Goal: Task Accomplishment & Management: Complete application form

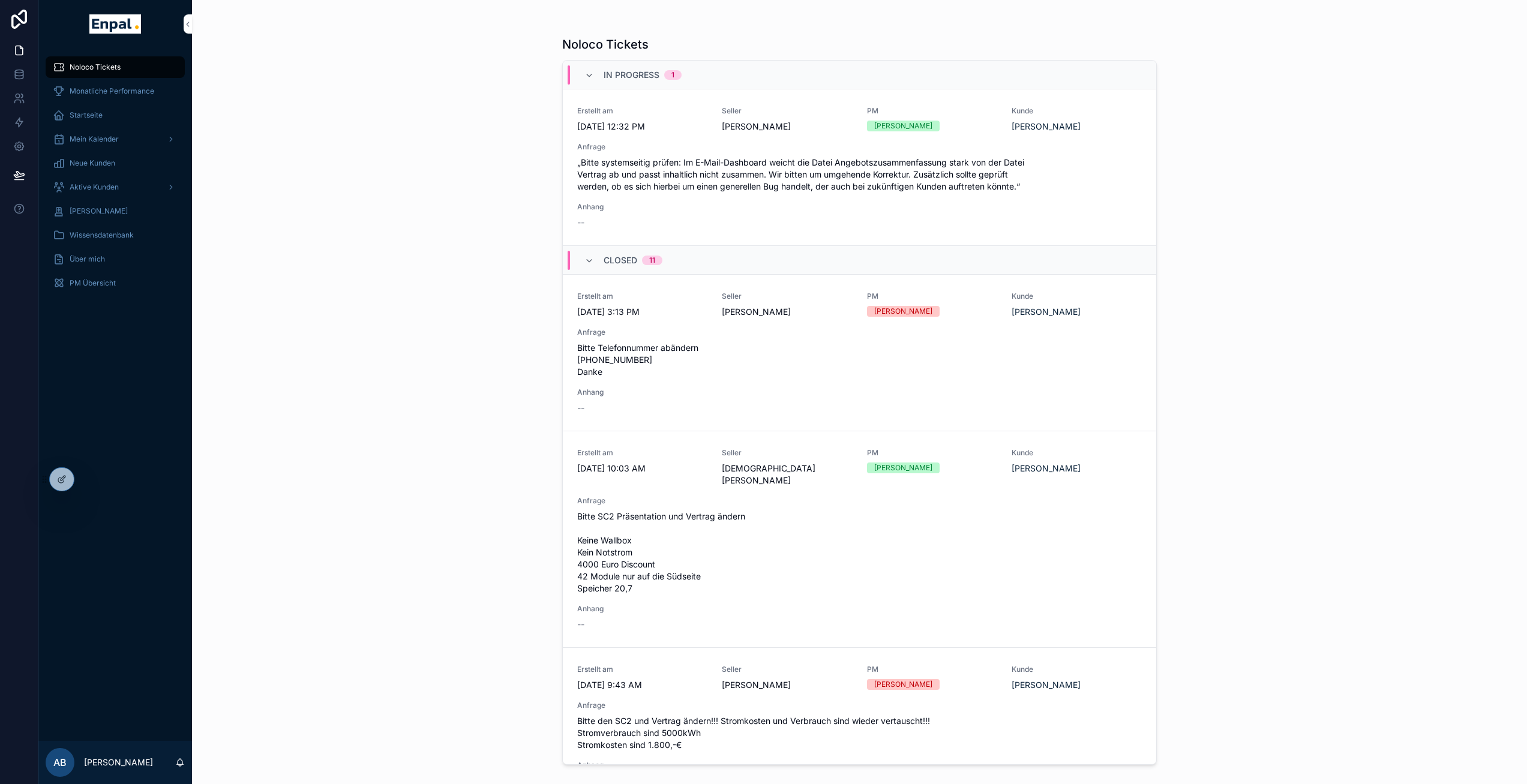
click at [0, 0] on icon at bounding box center [0, 0] width 0 height 0
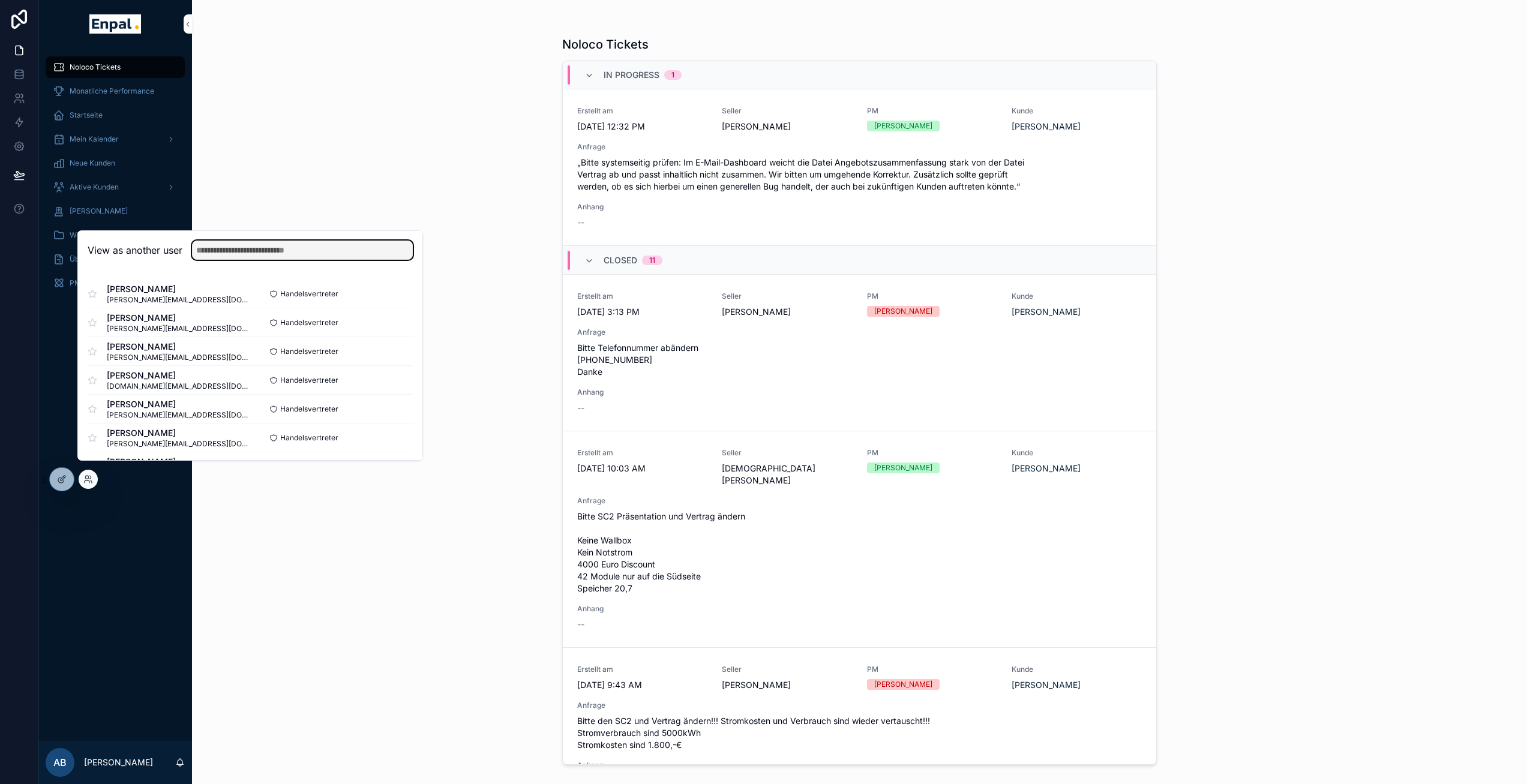
click at [235, 260] on input "text" at bounding box center [302, 250] width 221 height 19
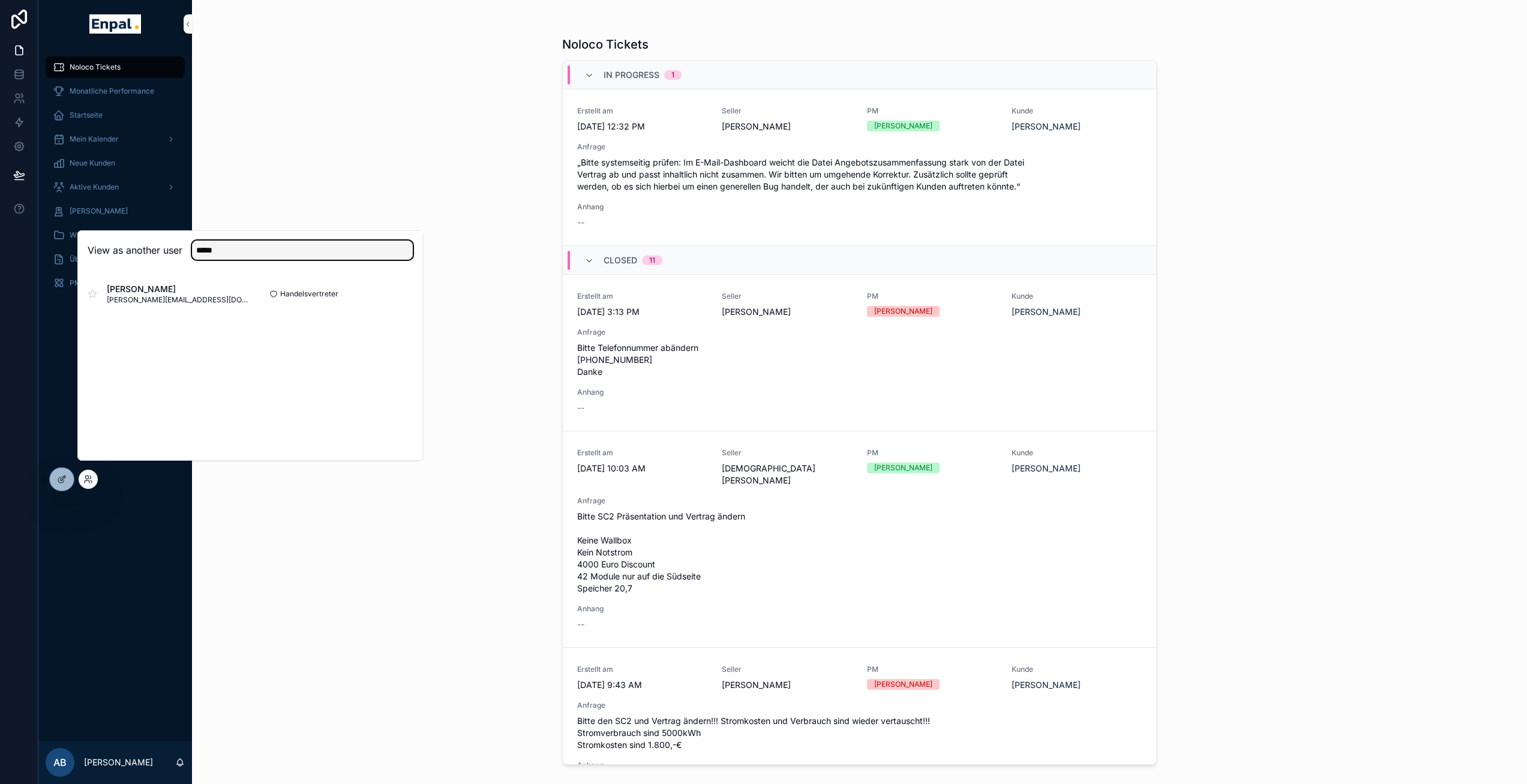
type input "*****"
click at [0, 0] on button "Select" at bounding box center [0, 0] width 0 height 0
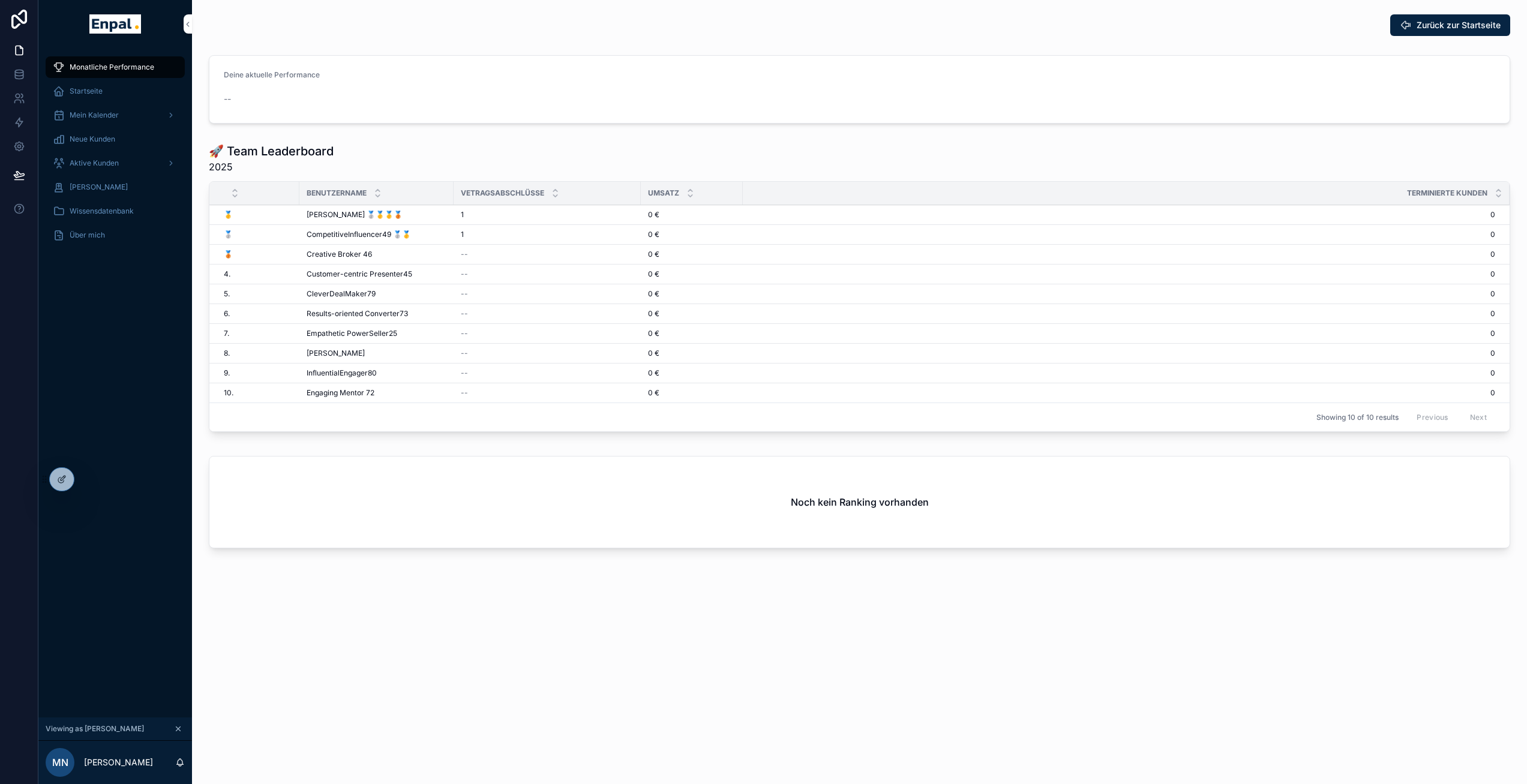
click at [110, 157] on div "Aktive Kunden" at bounding box center [115, 163] width 124 height 19
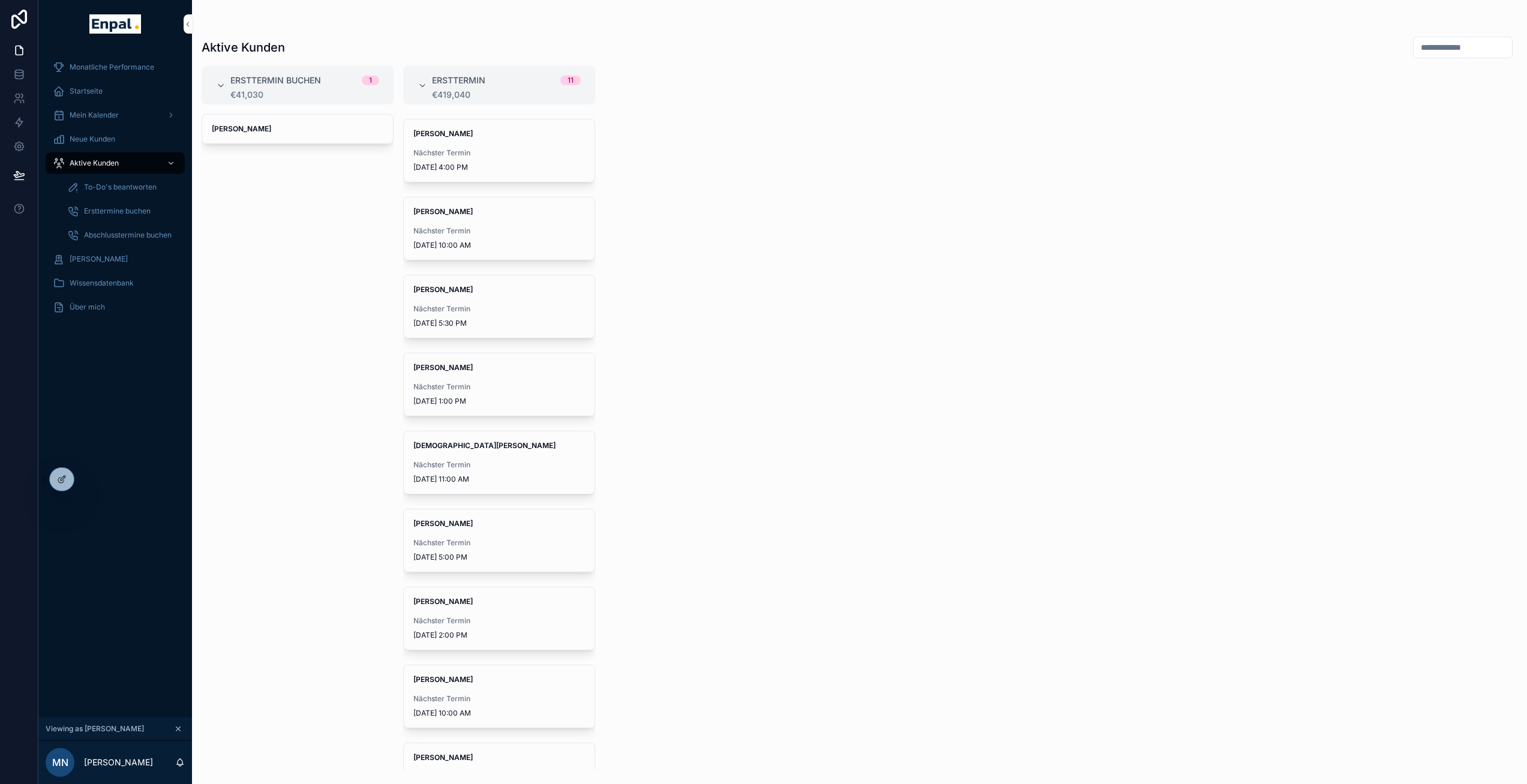
scroll to position [159, 0]
click at [485, 525] on div "Mostafa Narimani Nächster Termin 10/7/2025 5:00 PM" at bounding box center [498, 533] width 191 height 62
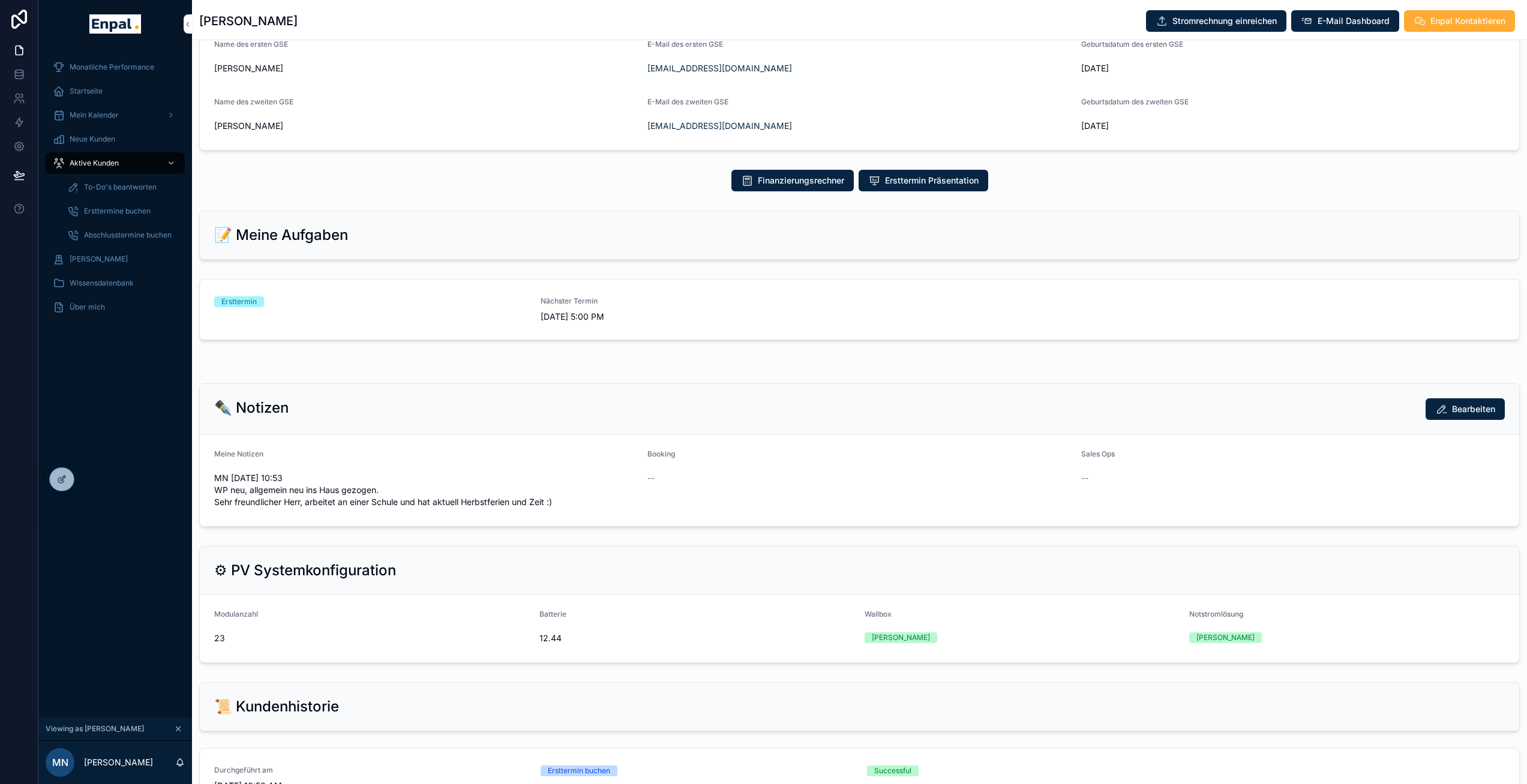
scroll to position [600, 0]
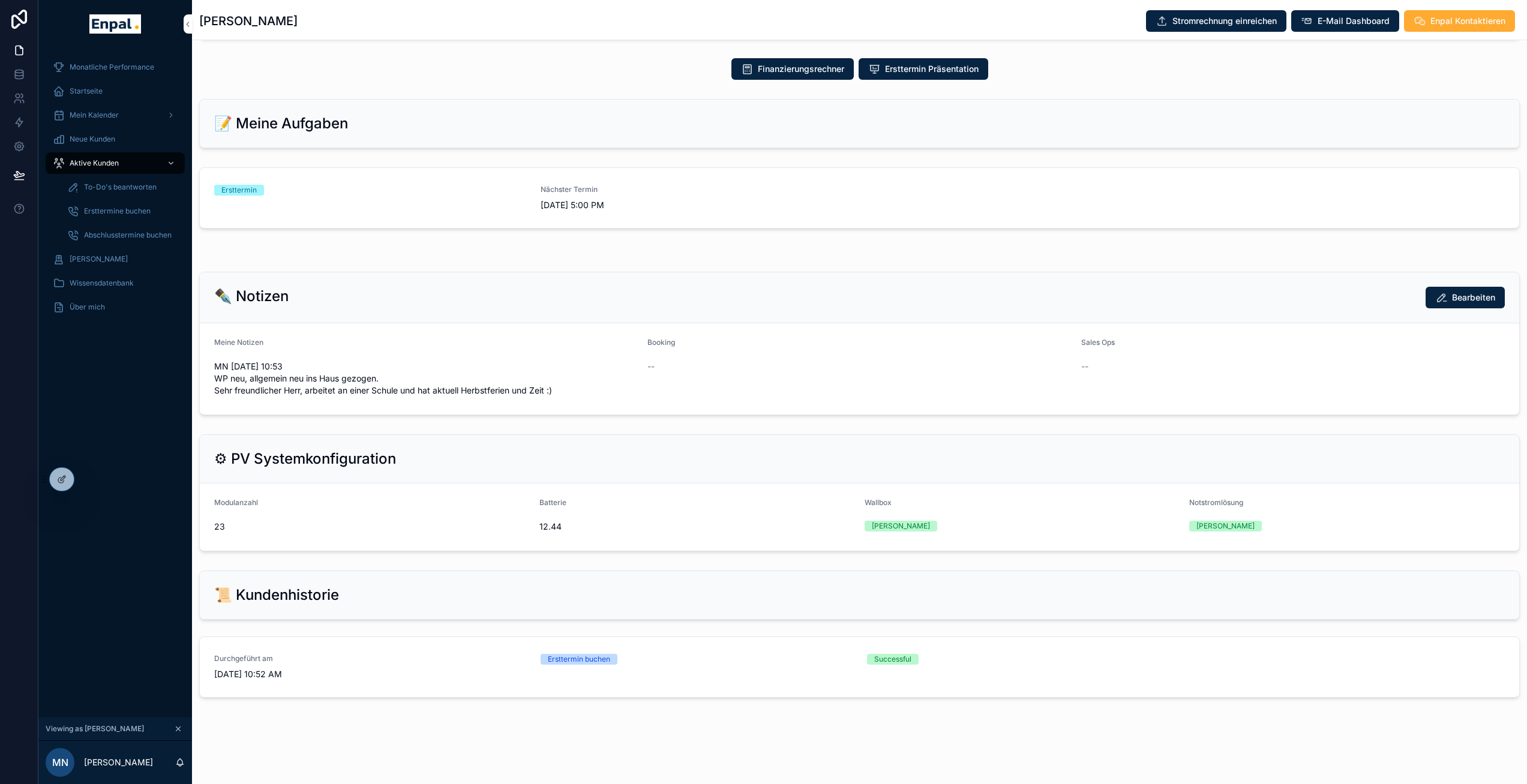
click at [297, 212] on div "Ersttermin" at bounding box center [370, 198] width 312 height 27
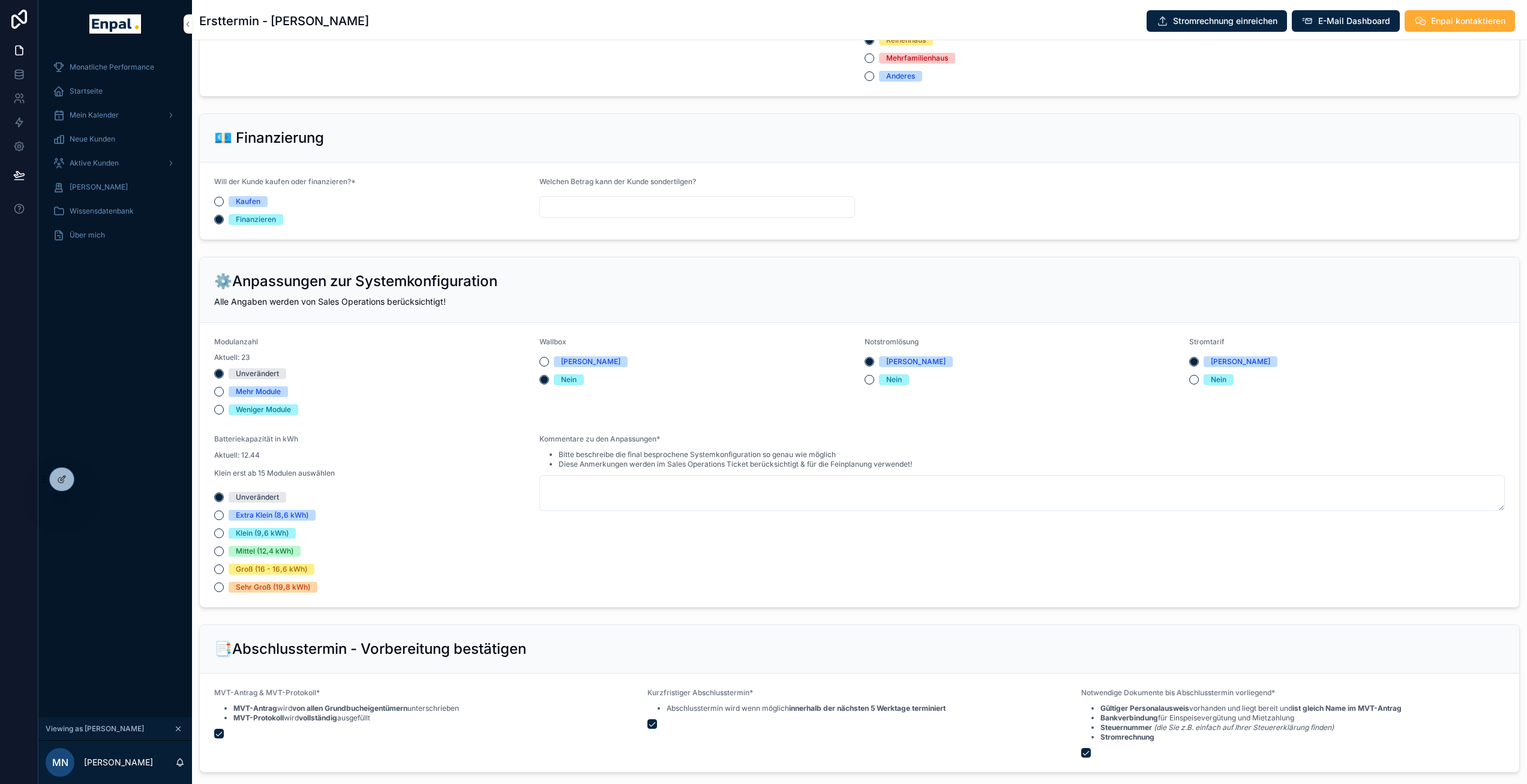
scroll to position [1207, 0]
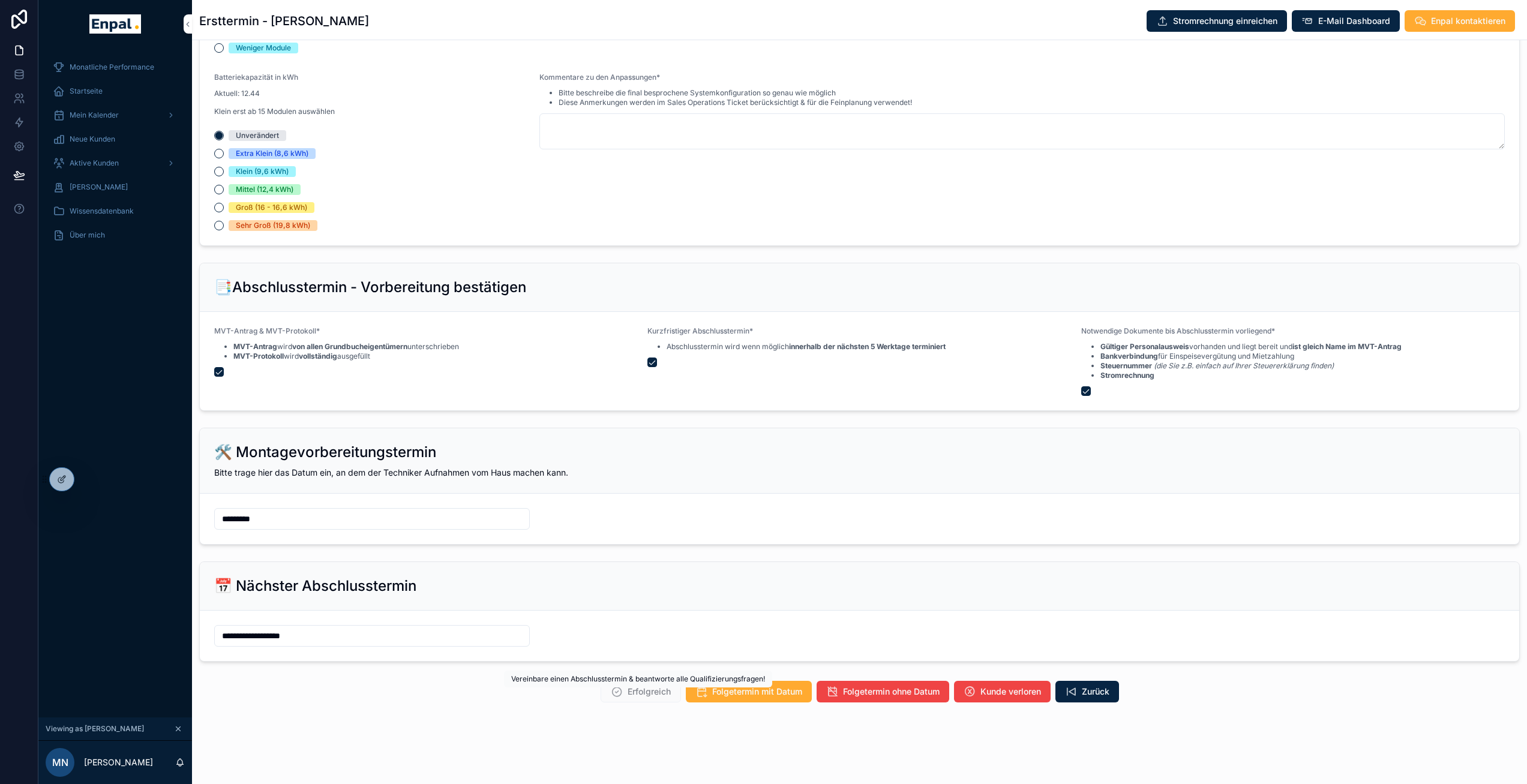
click at [637, 702] on span "Erfolgreich" at bounding box center [640, 691] width 80 height 22
click at [589, 144] on textarea "scrollable content" at bounding box center [1022, 131] width 966 height 36
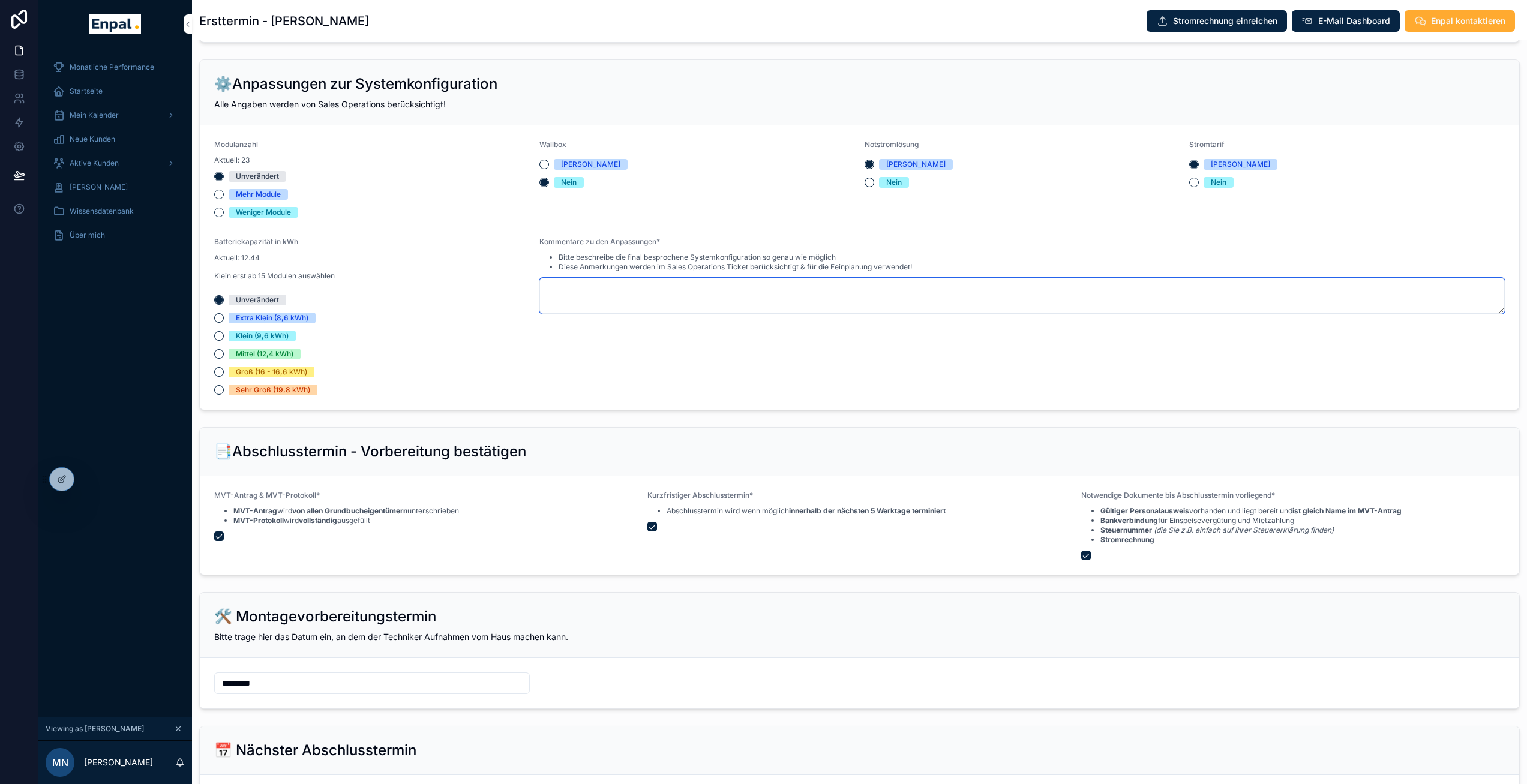
type textarea "*"
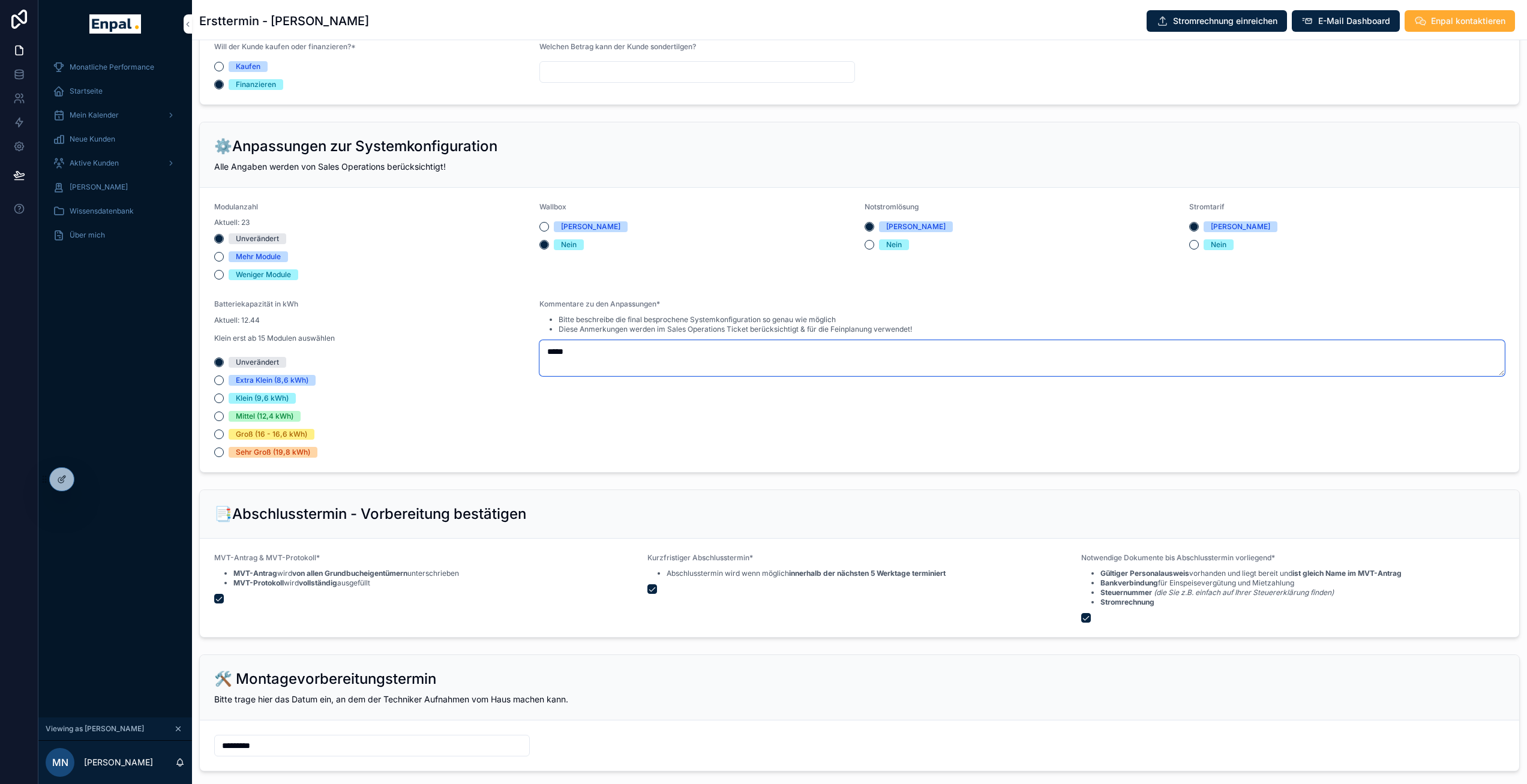
scroll to position [977, 0]
click at [622, 364] on textarea "*****" at bounding box center [1022, 359] width 966 height 36
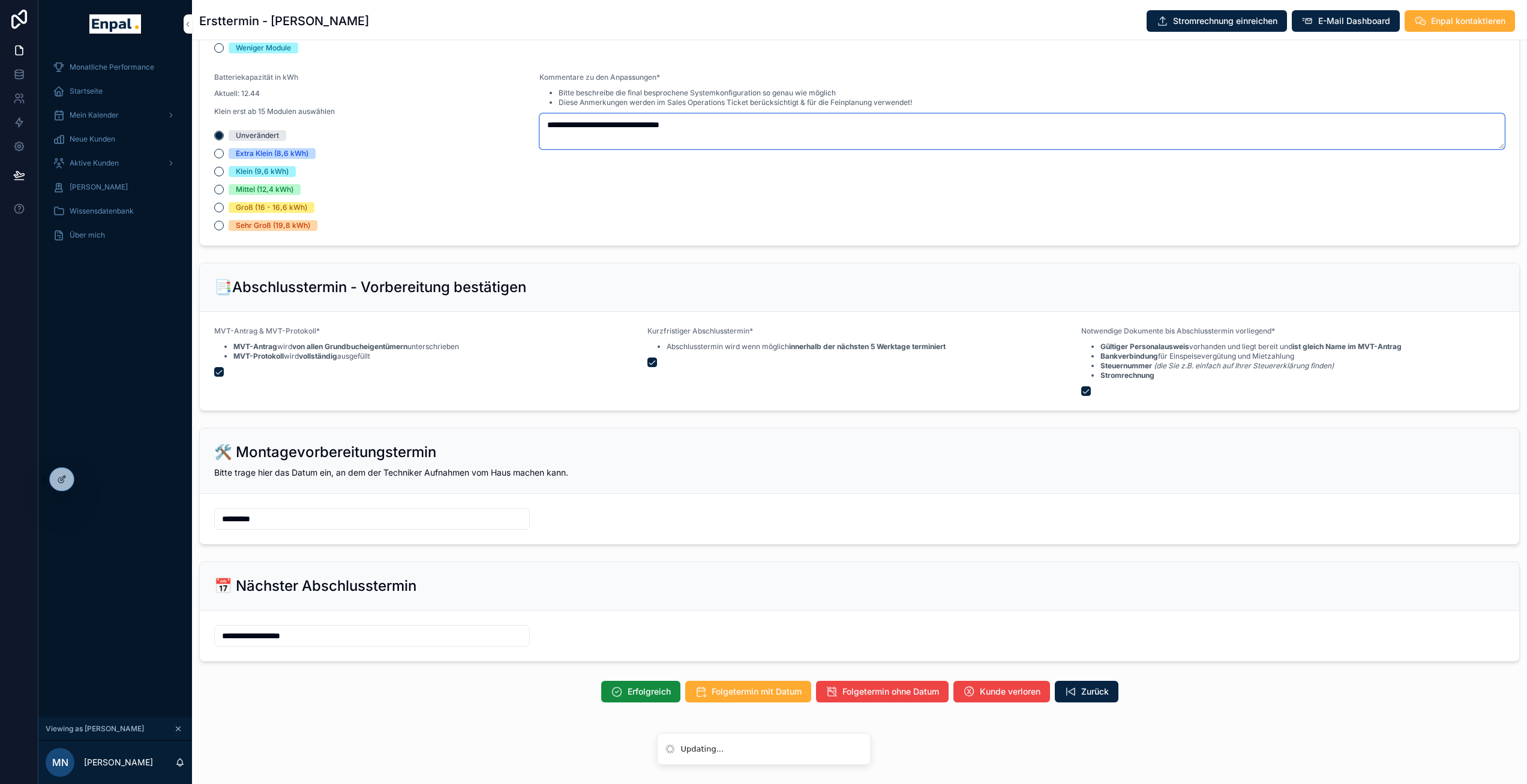
scroll to position [23, 0]
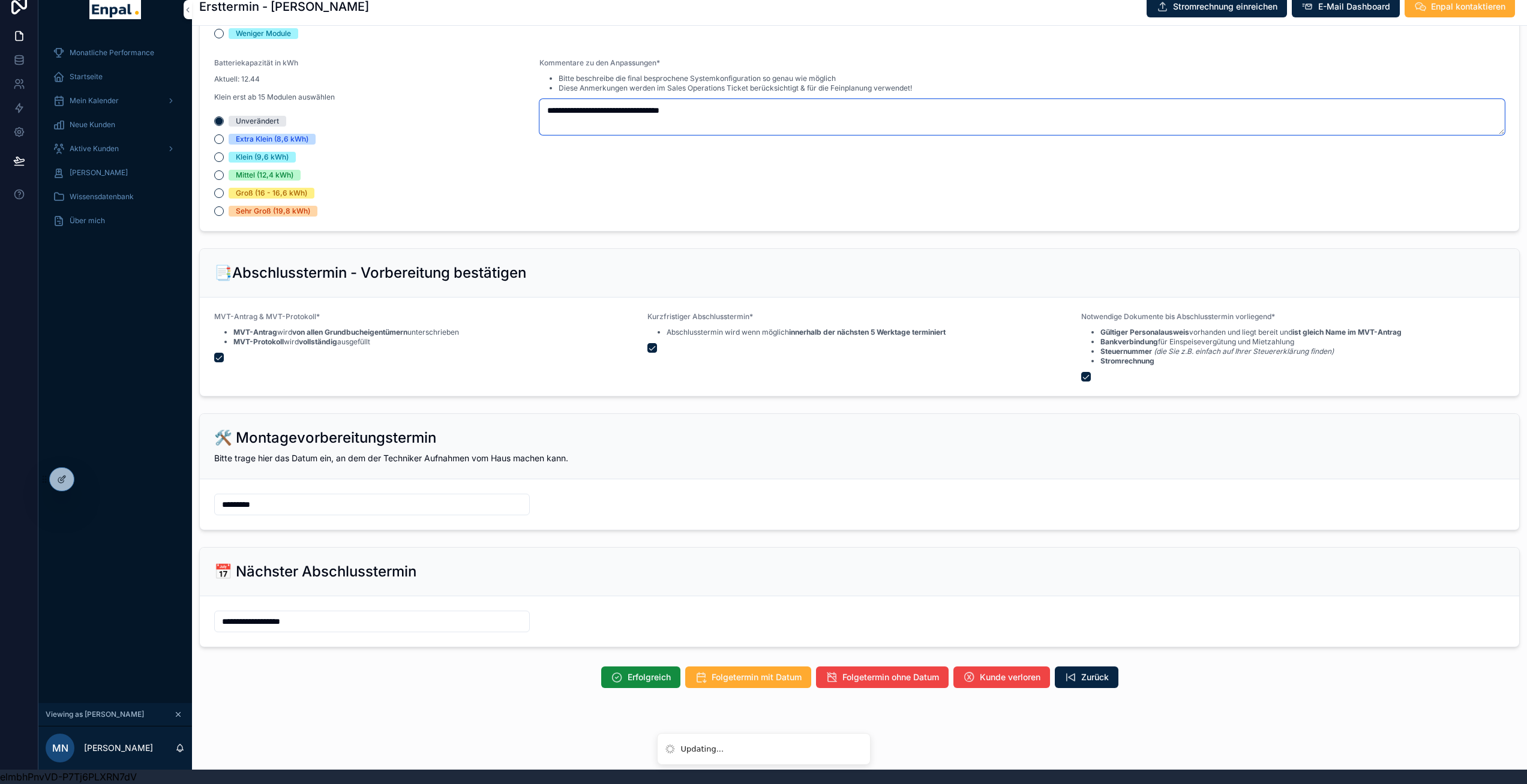
type textarea "**********"
click at [643, 673] on span "Erfolgreich" at bounding box center [649, 677] width 43 height 12
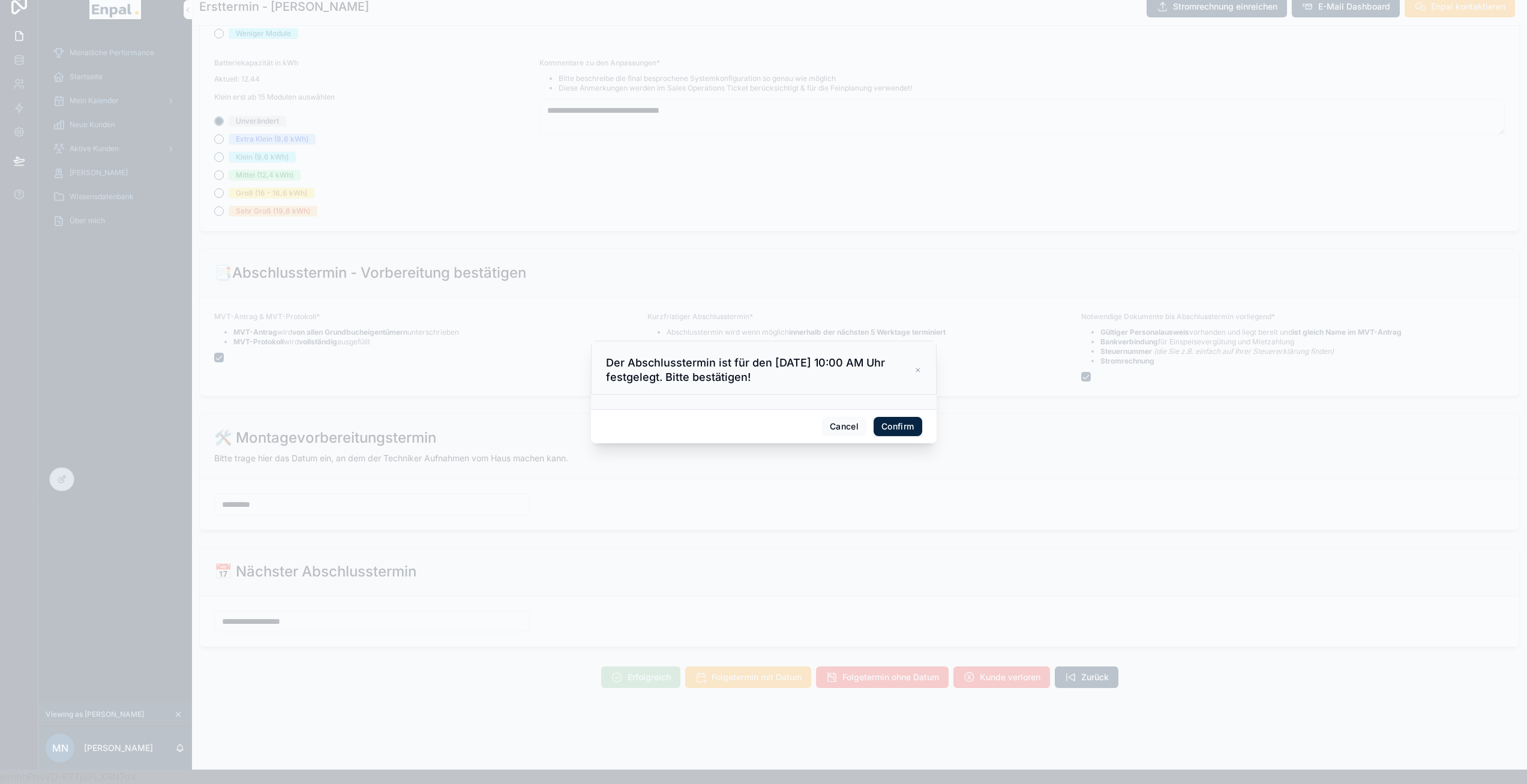
click at [890, 430] on button "Confirm" at bounding box center [897, 427] width 48 height 19
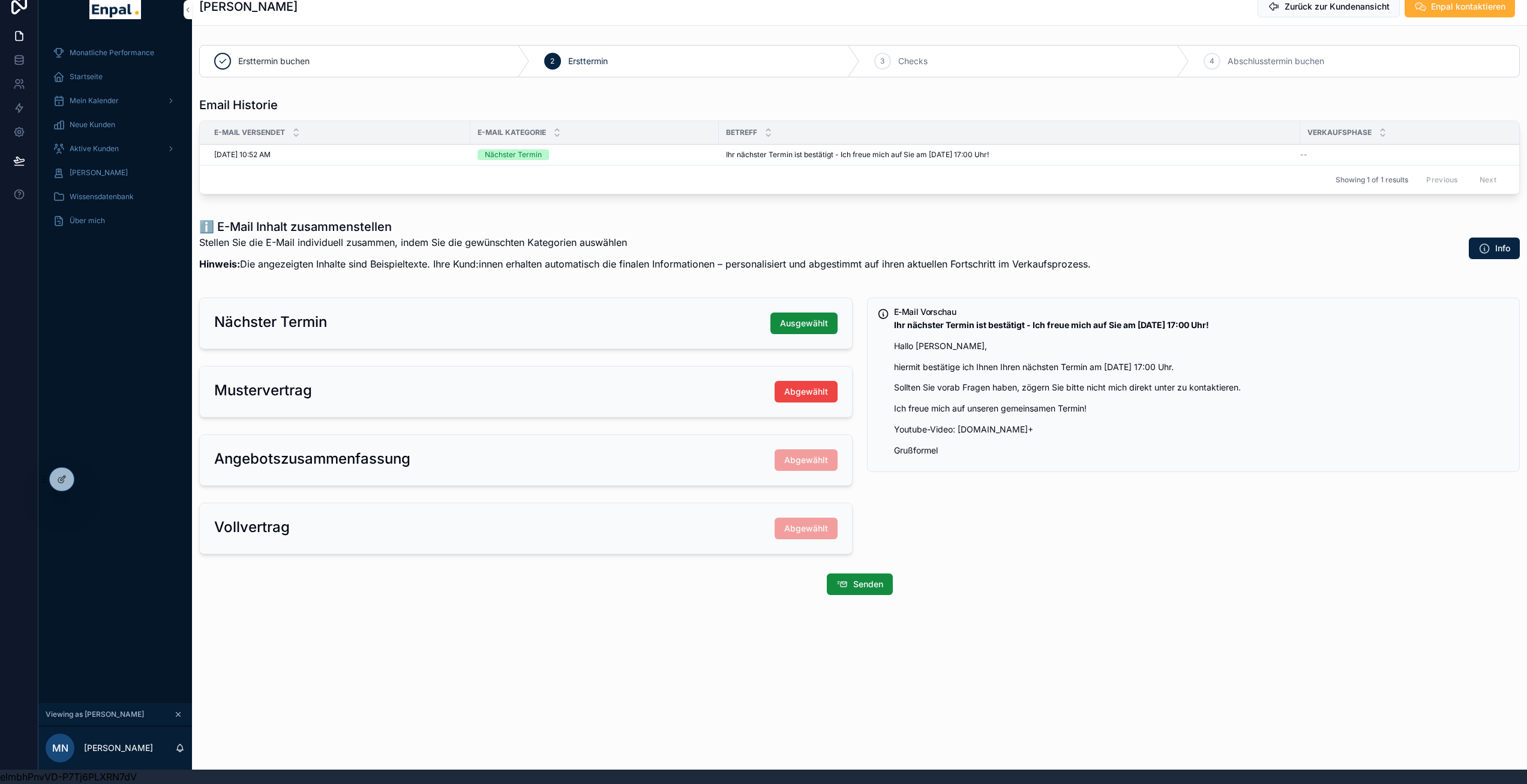
click at [439, 381] on div "Mustervertrag Abgewählt" at bounding box center [526, 391] width 624 height 22
click at [972, 543] on div "E-Mail Vorschau Ihr nächster Termin ist bestätigt - Ich freue mich auf Sie am 1…" at bounding box center [1193, 426] width 668 height 266
